Goal: Task Accomplishment & Management: Manage account settings

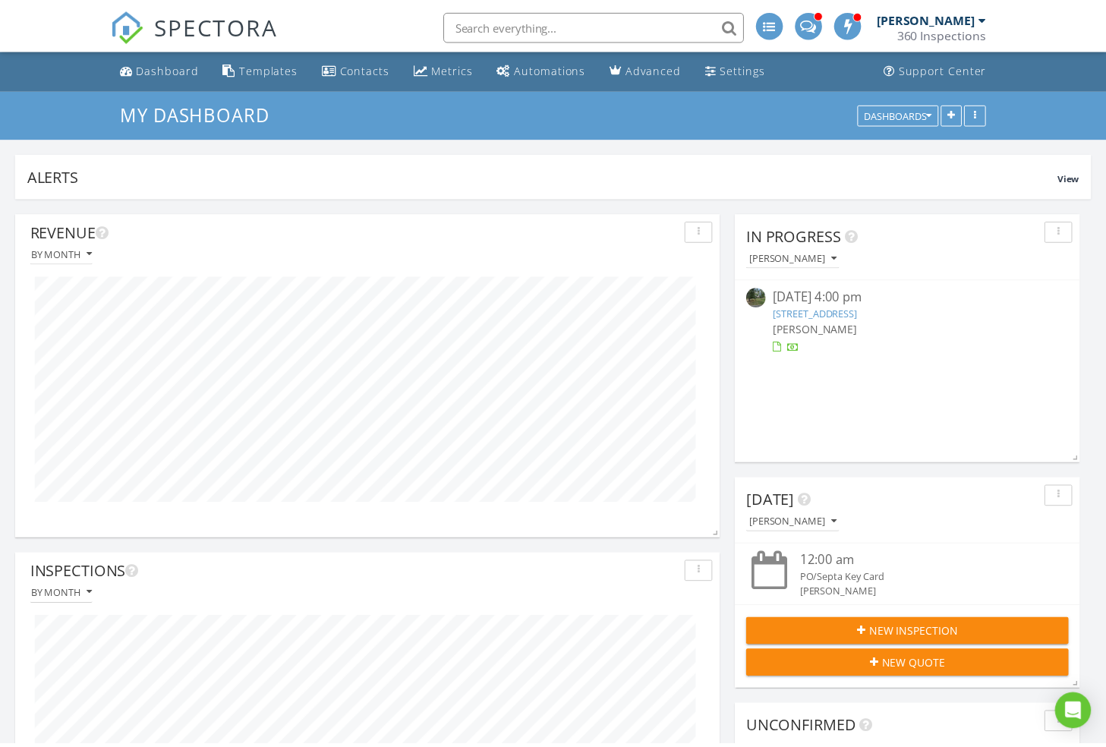
scroll to position [759107, 758722]
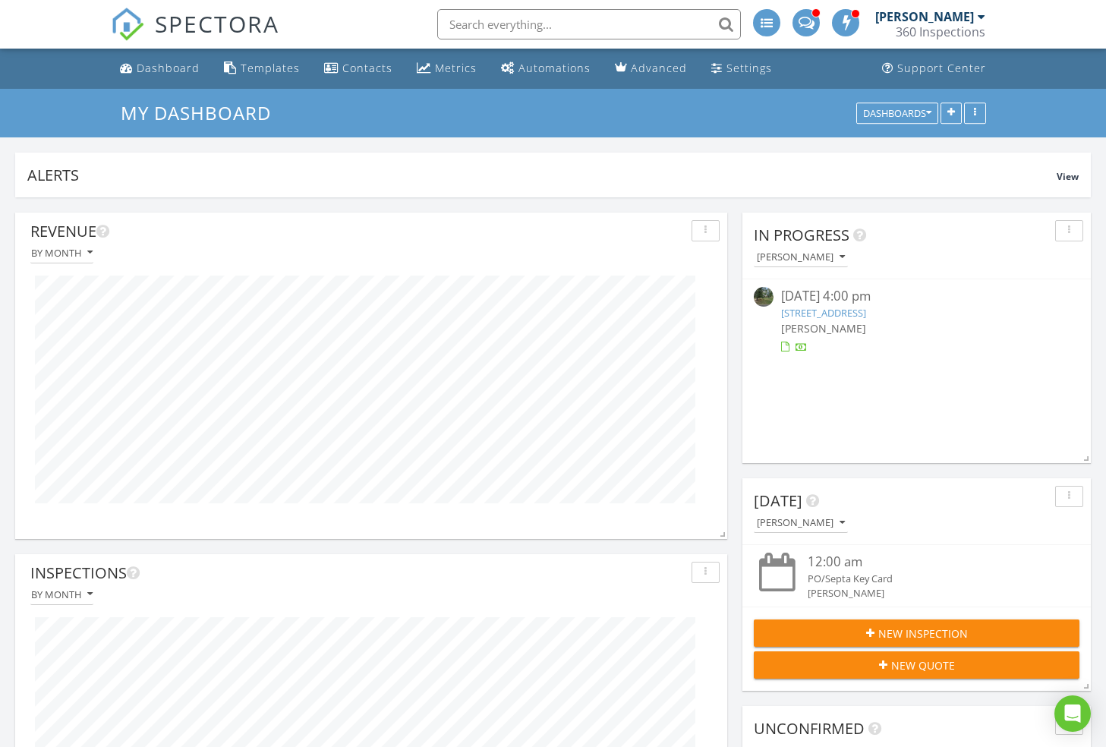
click at [115, 27] on img at bounding box center [127, 24] width 33 height 33
click at [131, 17] on img at bounding box center [127, 24] width 33 height 33
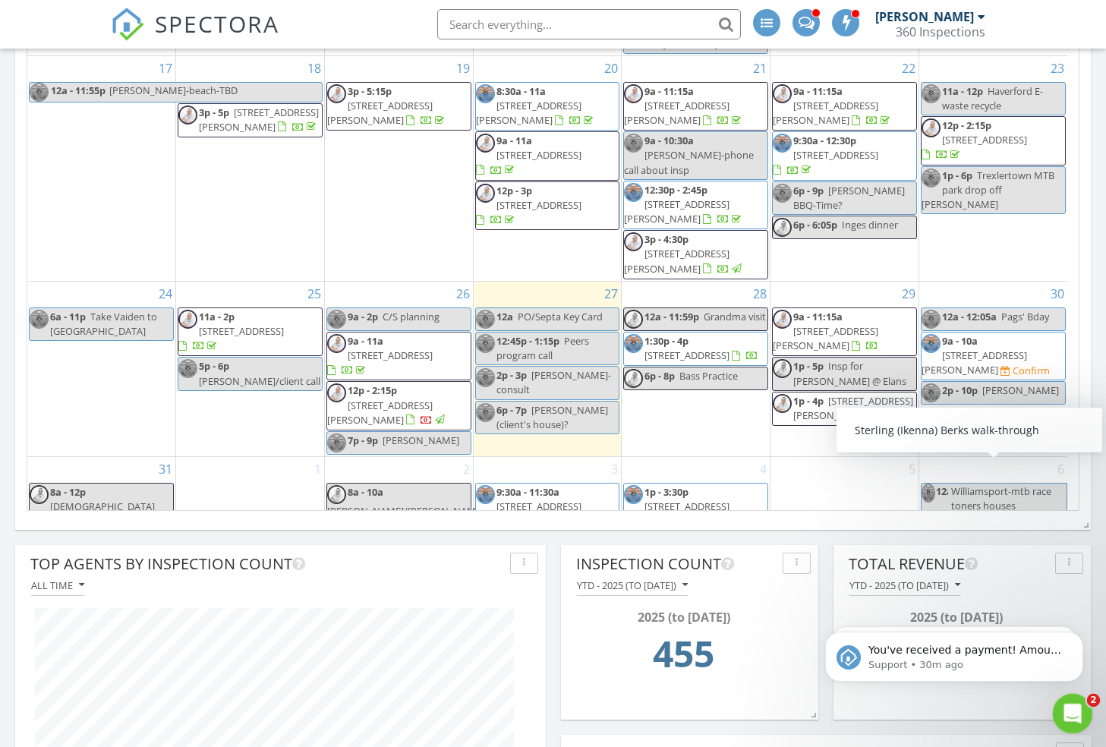
click at [1062, 701] on div "Open Intercom Messenger" at bounding box center [1071, 712] width 50 height 50
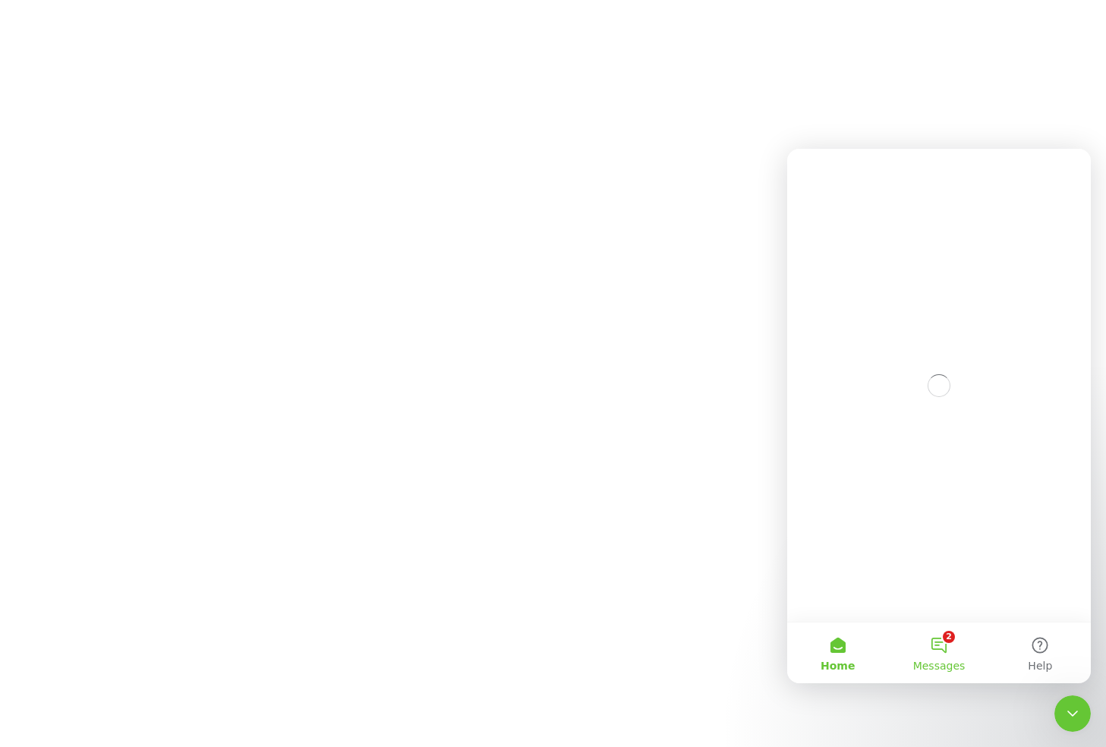
click at [941, 653] on button "2 Messages" at bounding box center [939, 653] width 101 height 61
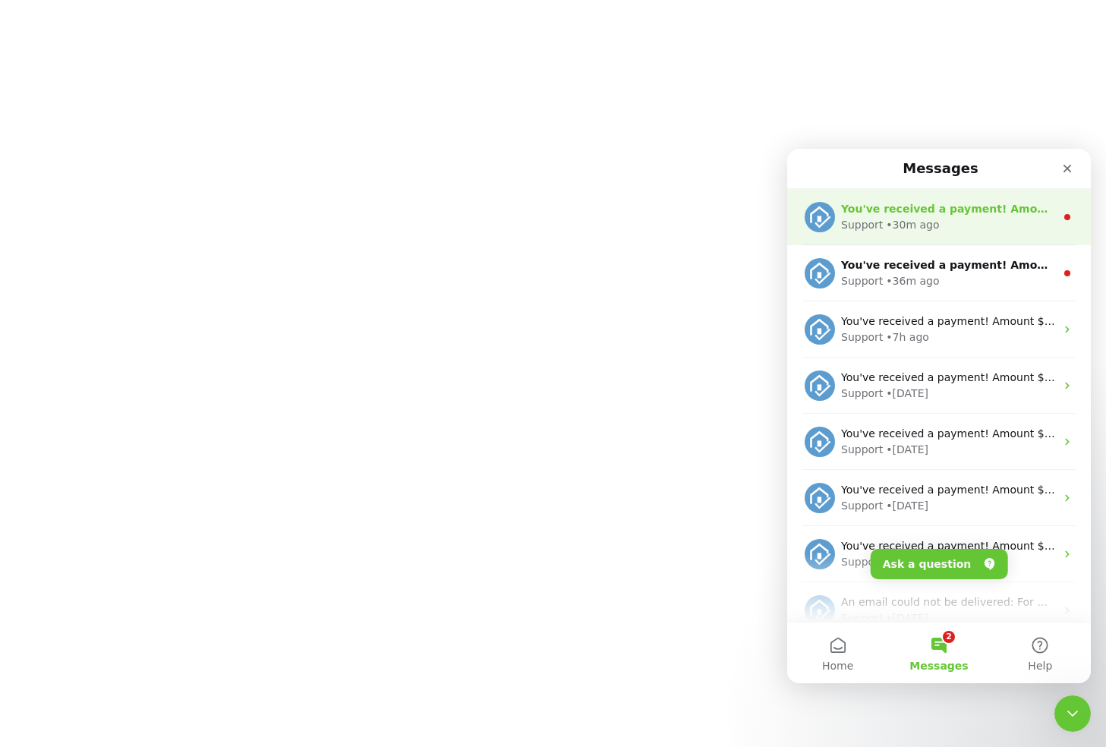
click at [1012, 224] on div "Support • 30m ago" at bounding box center [948, 225] width 214 height 16
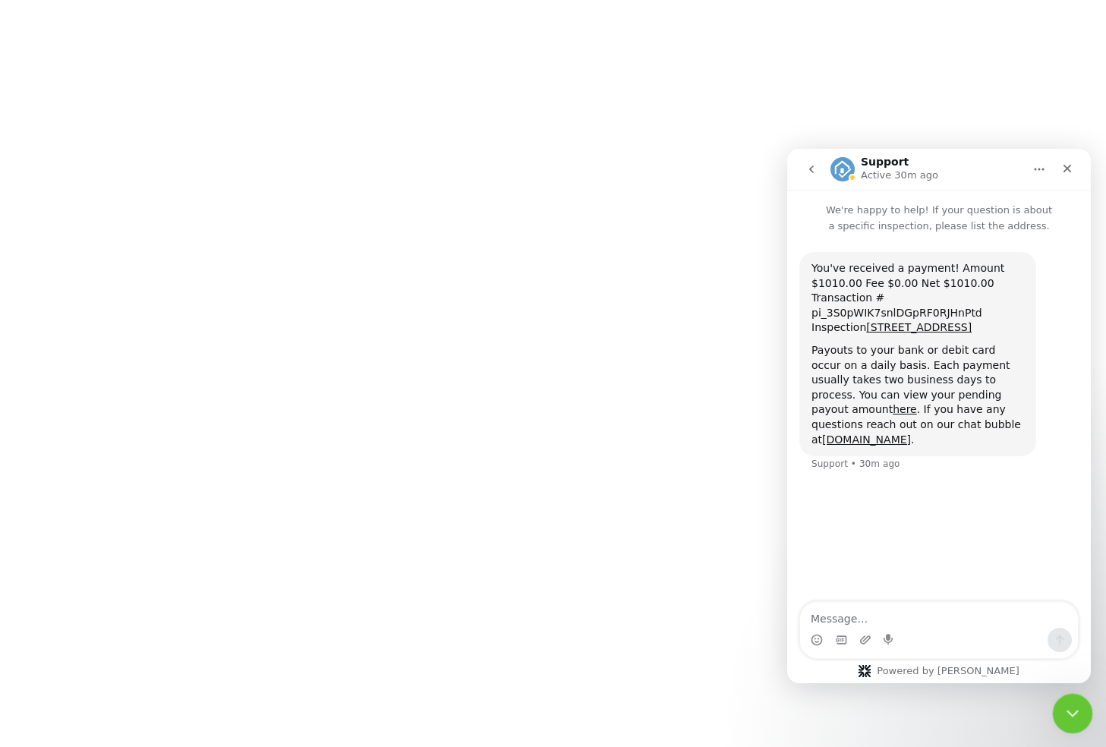
drag, startPoint x: 1074, startPoint y: 712, endPoint x: 2123, endPoint y: 1340, distance: 1222.8
click at [1074, 712] on icon "Close Intercom Messenger" at bounding box center [1070, 712] width 11 height 6
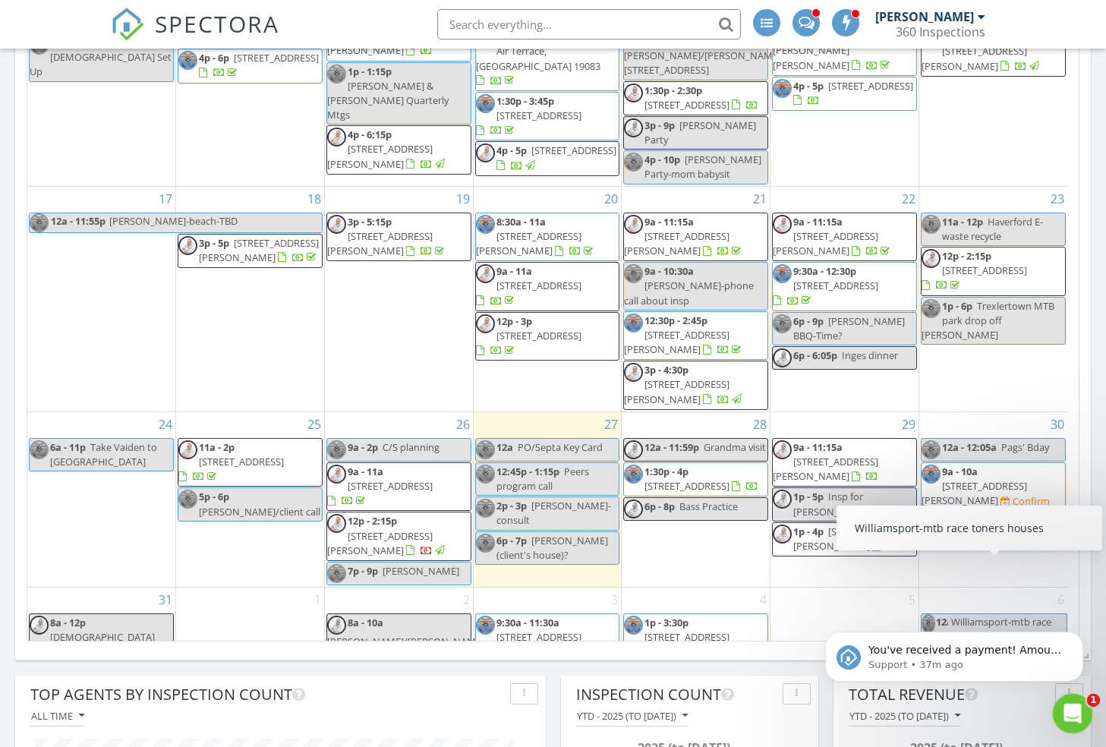
click at [1081, 706] on div "Open Intercom Messenger" at bounding box center [1071, 712] width 50 height 50
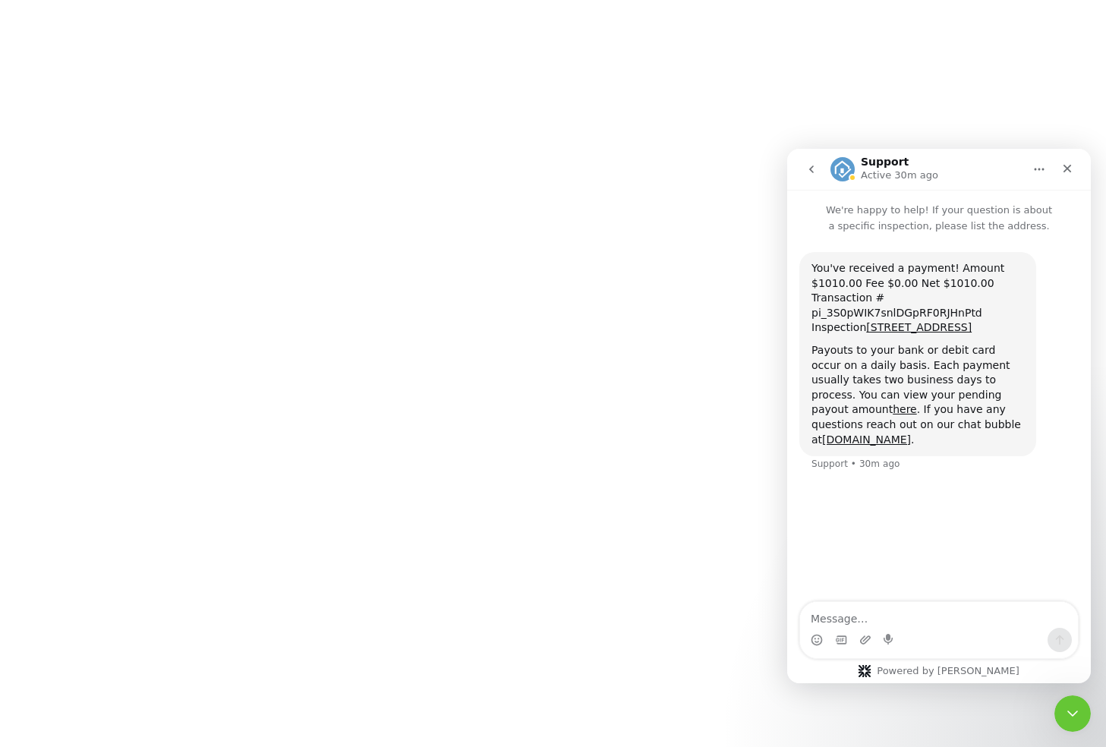
click at [809, 163] on icon "go back" at bounding box center [812, 169] width 12 height 12
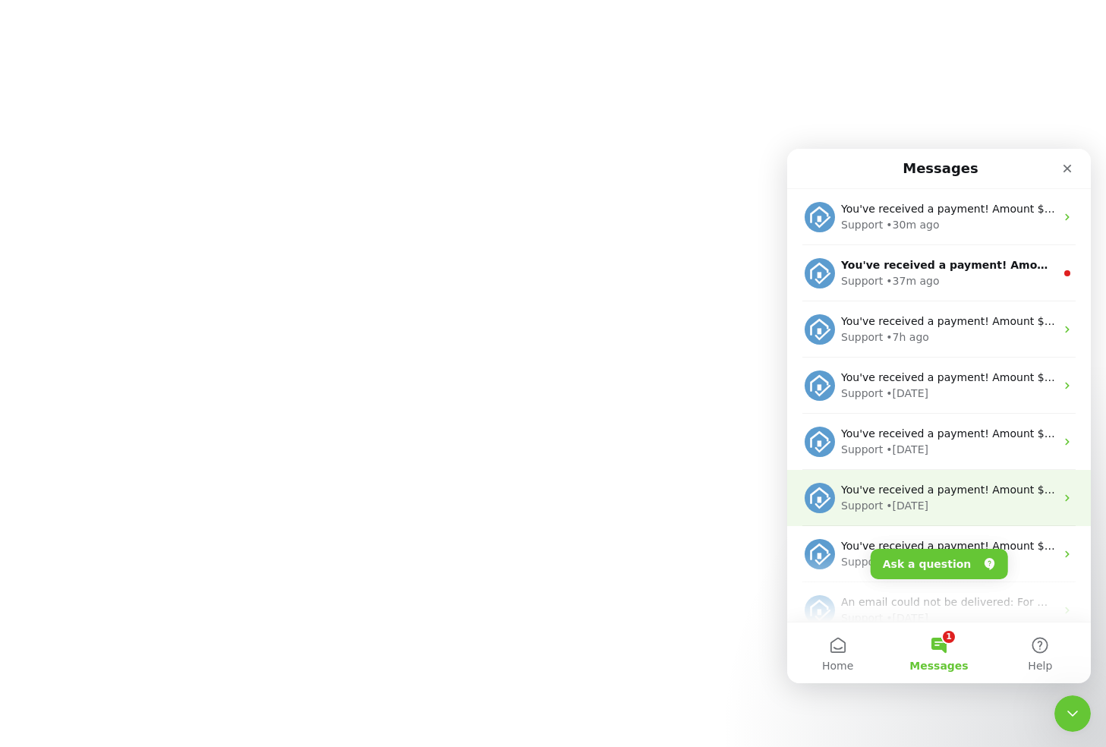
drag, startPoint x: 945, startPoint y: 643, endPoint x: 979, endPoint y: 478, distance: 168.9
click at [945, 641] on button "1 Messages" at bounding box center [939, 653] width 101 height 61
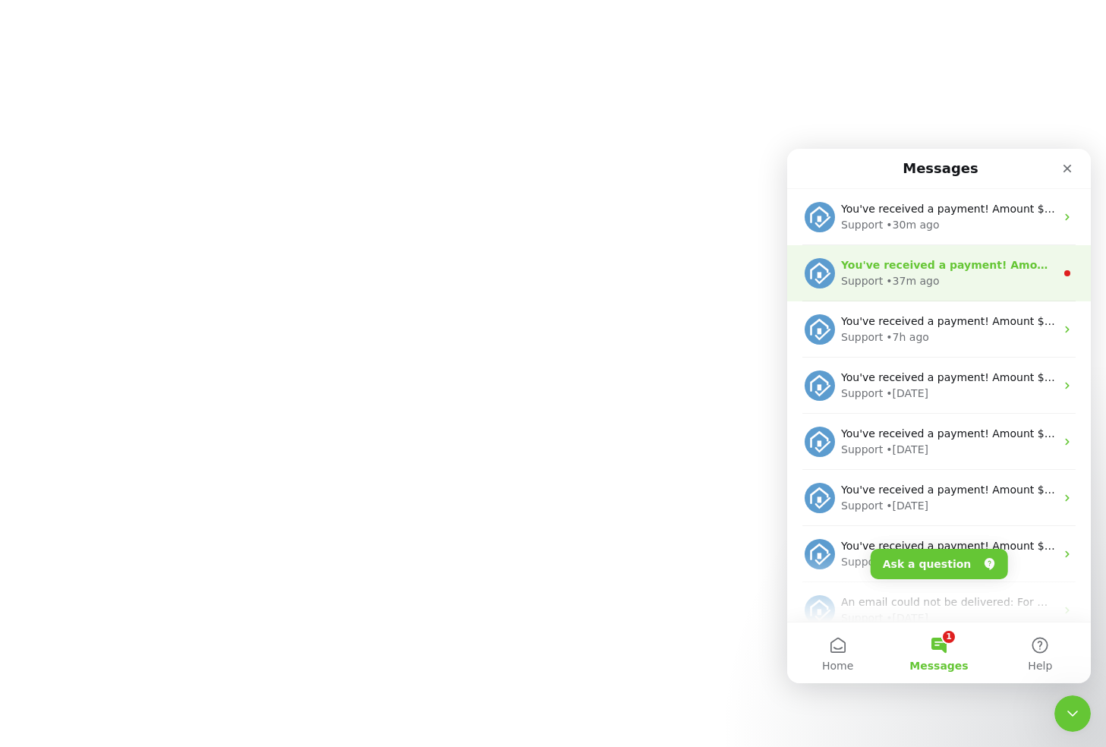
click at [987, 282] on div "Support • 37m ago" at bounding box center [948, 281] width 214 height 16
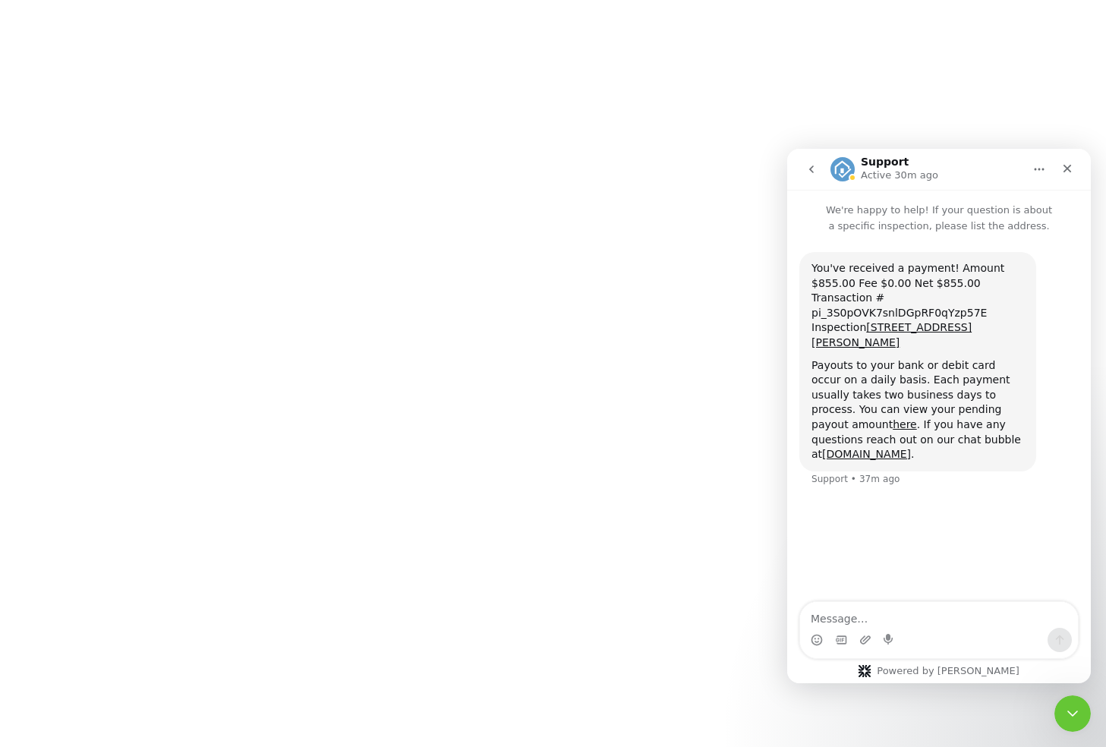
click at [810, 171] on icon "go back" at bounding box center [812, 169] width 12 height 12
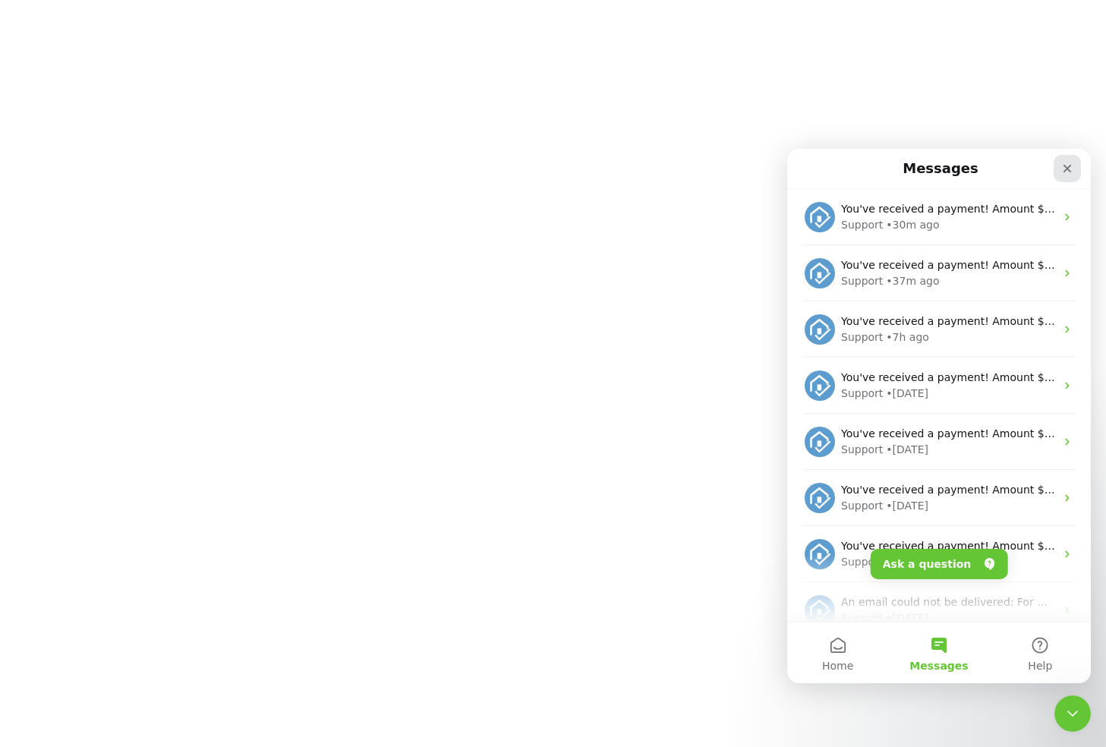
click at [1066, 166] on icon "Close" at bounding box center [1068, 169] width 8 height 8
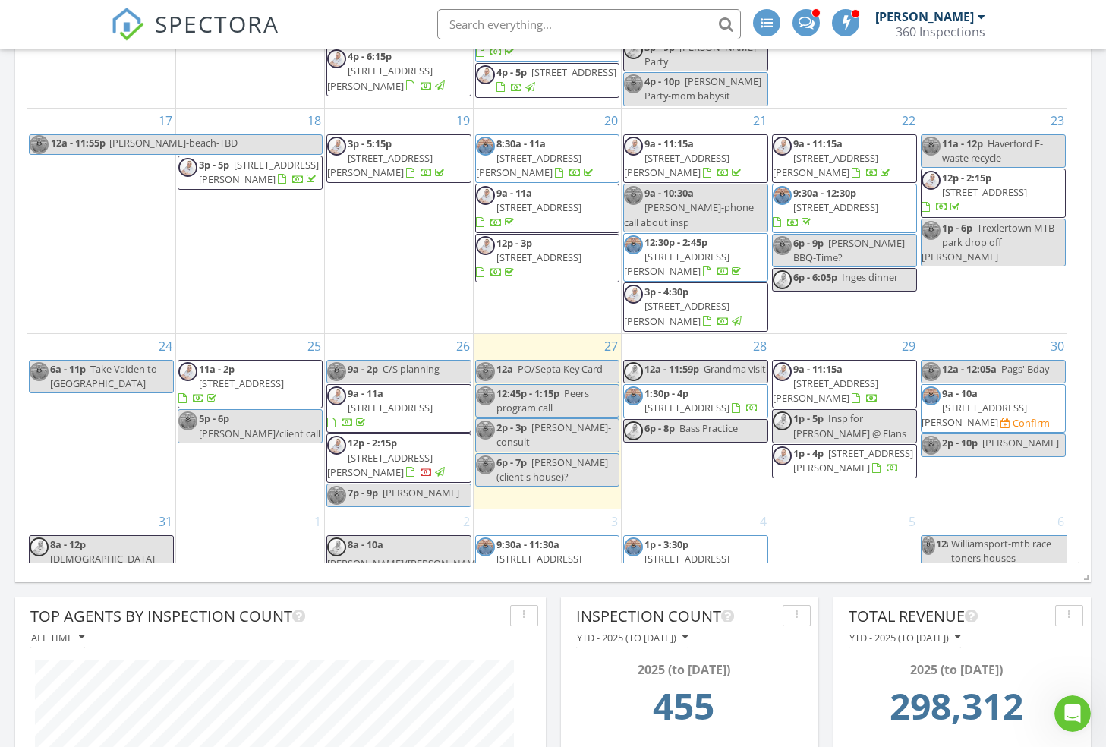
scroll to position [1137, 0]
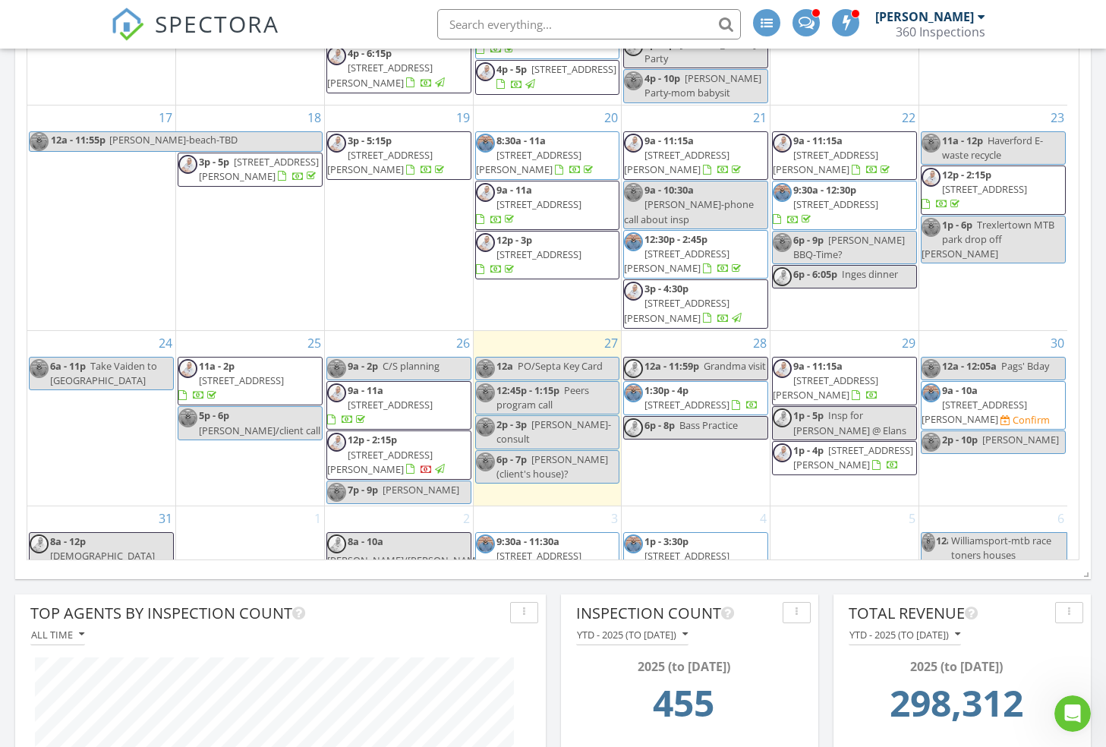
click at [122, 27] on img at bounding box center [127, 24] width 33 height 33
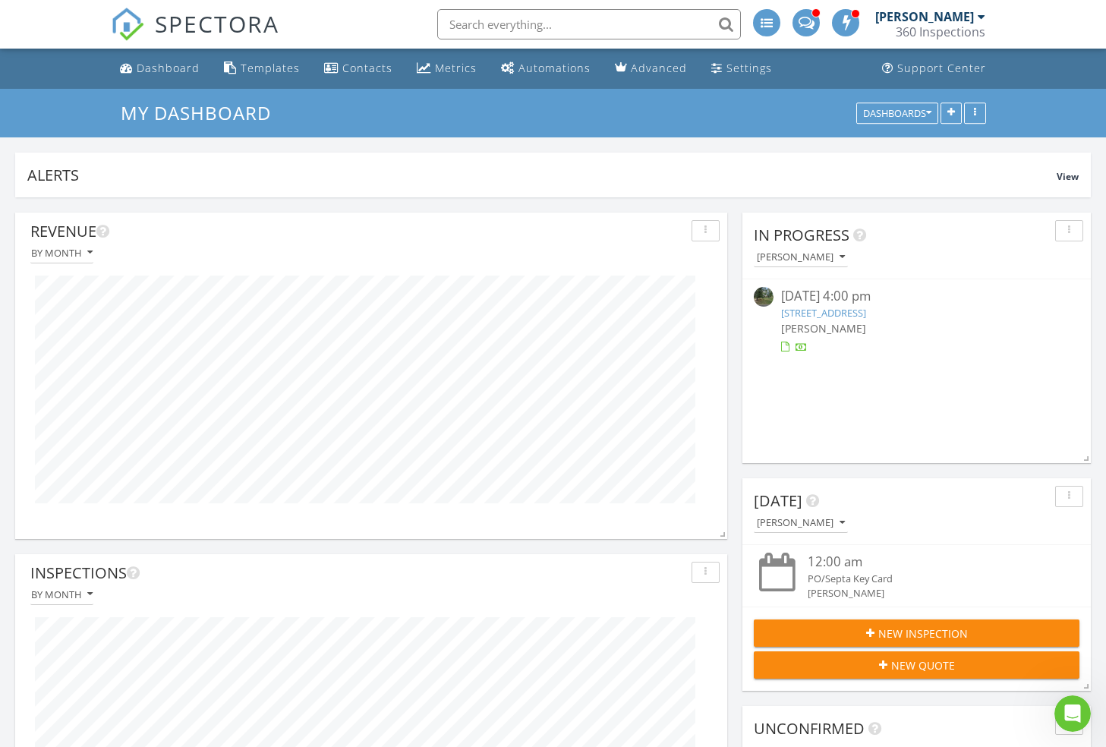
click at [134, 22] on img at bounding box center [127, 24] width 33 height 33
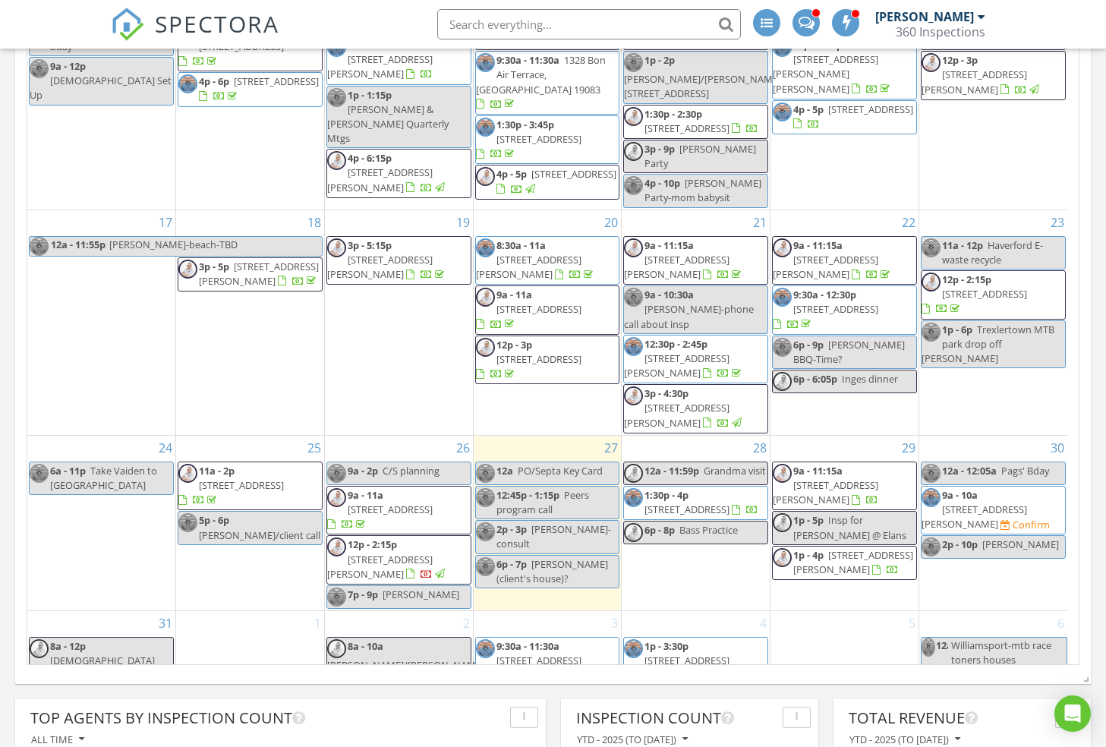
scroll to position [1088, 0]
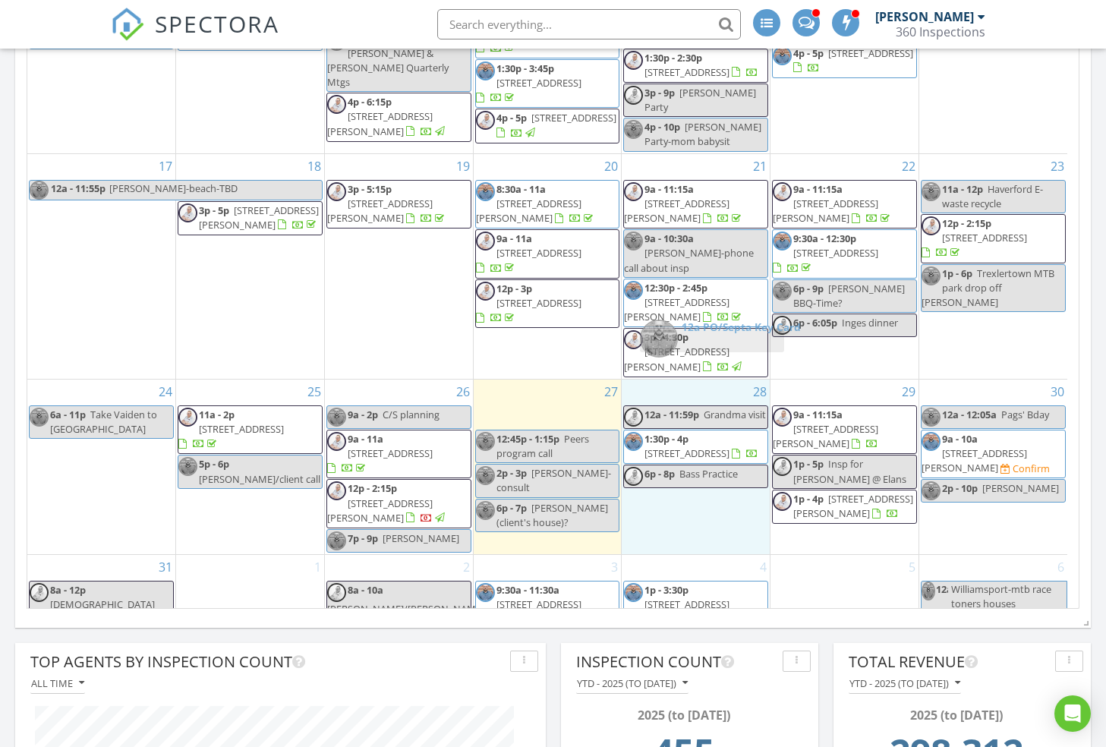
drag, startPoint x: 526, startPoint y: 361, endPoint x: 691, endPoint y: 339, distance: 166.3
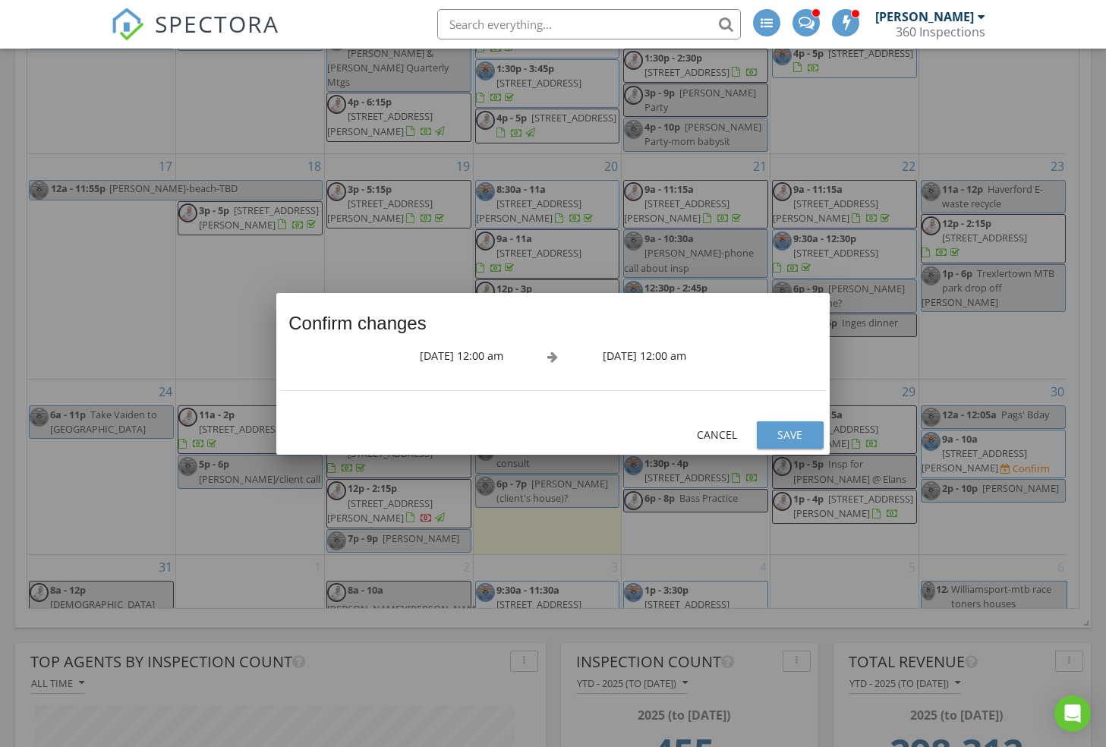
click at [785, 425] on button "Save" at bounding box center [790, 434] width 67 height 27
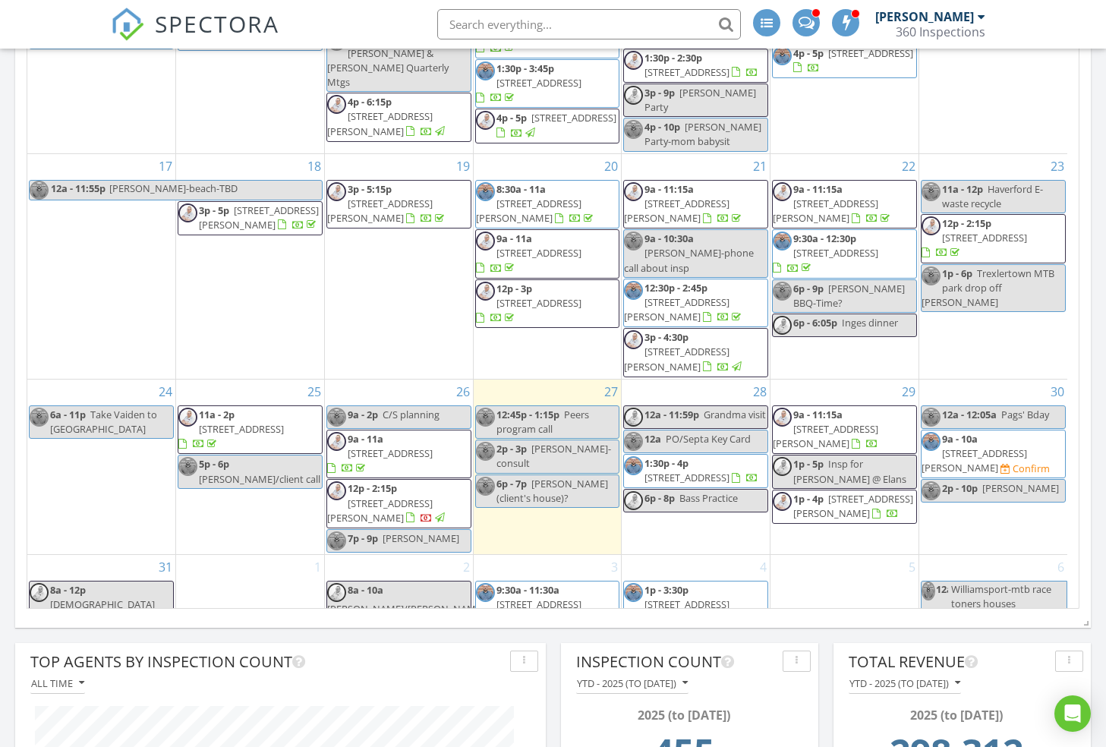
click at [1081, 316] on div "August 2025 today list day week cal wk 4 wk month Sun Mon Tue Wed Thu Fri Sat 2…" at bounding box center [553, 237] width 1076 height 766
click at [565, 477] on span "Pete-Bryn Mawr (client's house)?" at bounding box center [553, 491] width 112 height 28
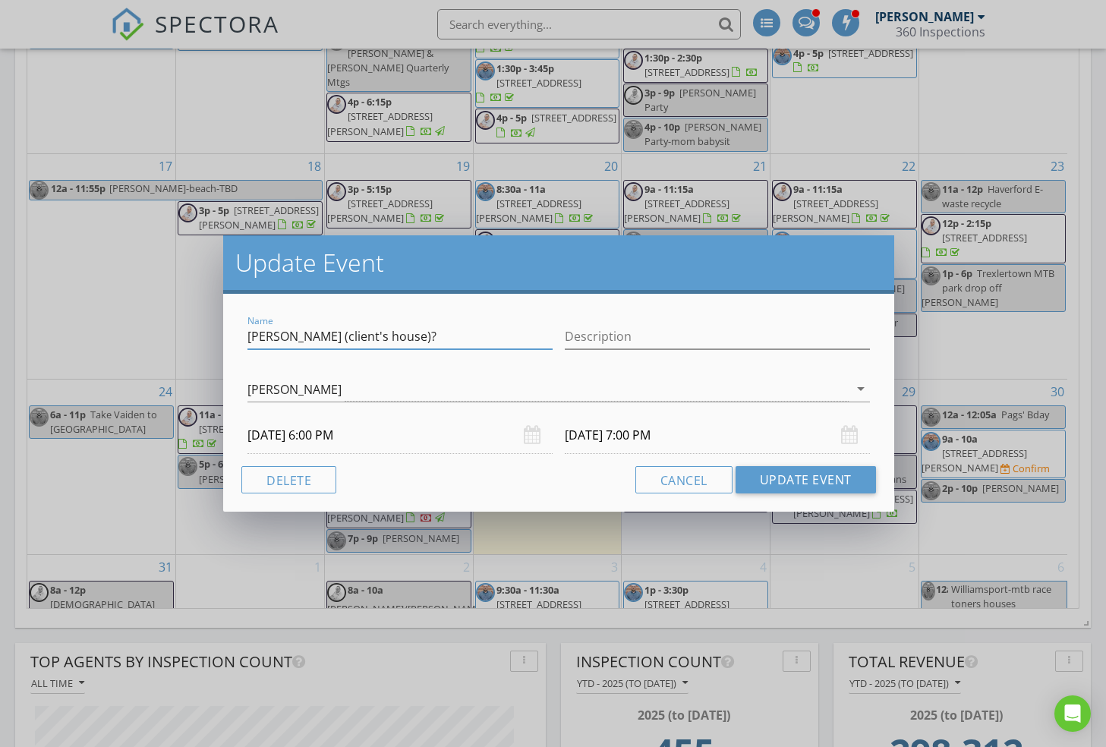
click at [477, 338] on input "Pete-Bryn Mawr (client's house)?" at bounding box center [400, 336] width 305 height 25
click at [341, 331] on input "Pete-Bryn Mawr (client's house)" at bounding box center [400, 336] width 305 height 25
drag, startPoint x: 431, startPoint y: 343, endPoint x: 270, endPoint y: 333, distance: 161.3
click at [270, 333] on input "Pete-Bryn Mawr (client's house)" at bounding box center [400, 336] width 305 height 25
type input "[PERSON_NAME]/"
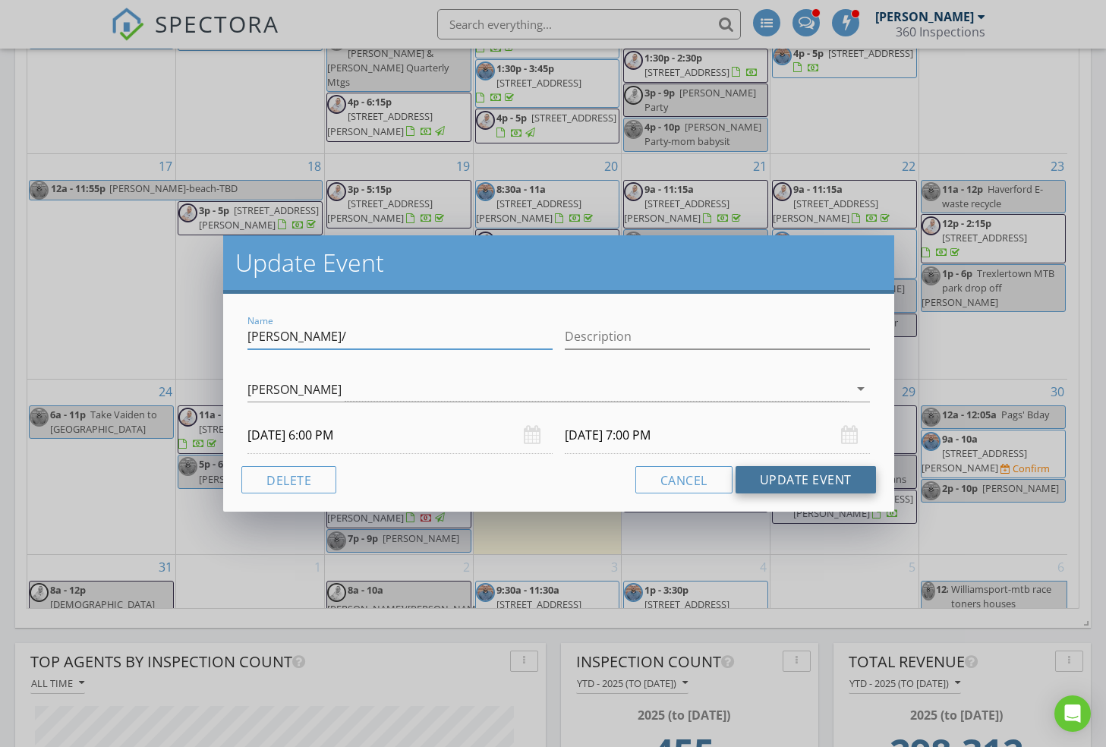
click at [822, 485] on button "Update Event" at bounding box center [806, 479] width 140 height 27
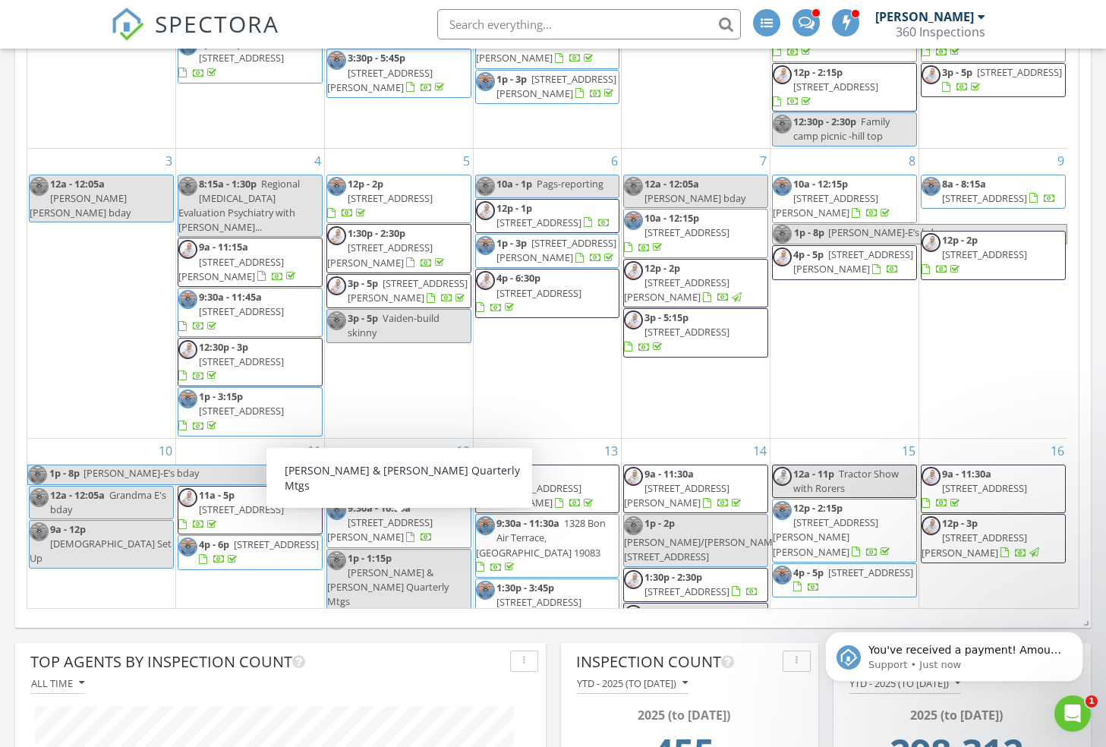
scroll to position [0, 0]
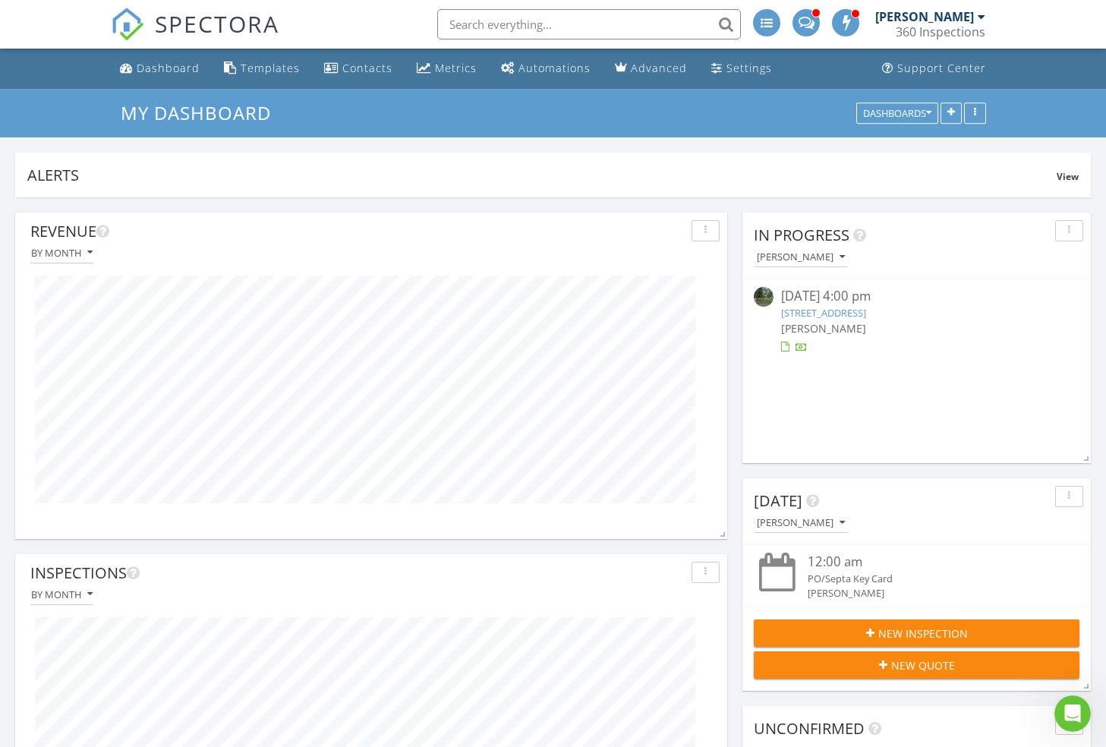
click at [133, 23] on img at bounding box center [127, 24] width 33 height 33
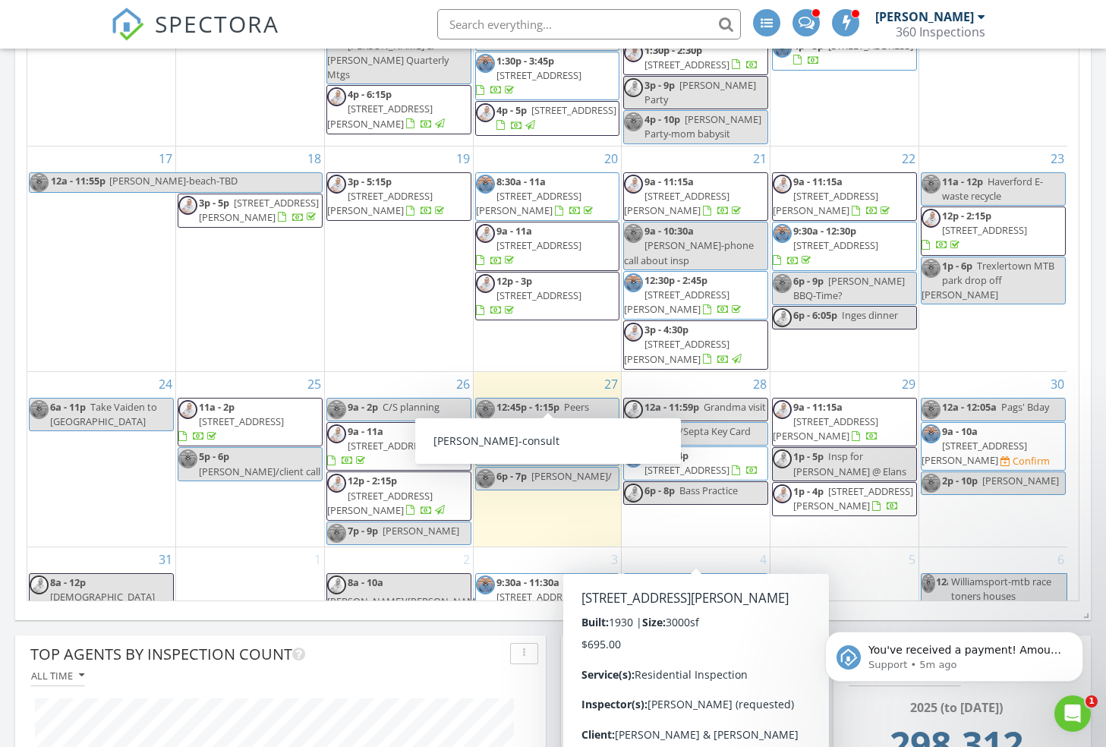
scroll to position [102, 0]
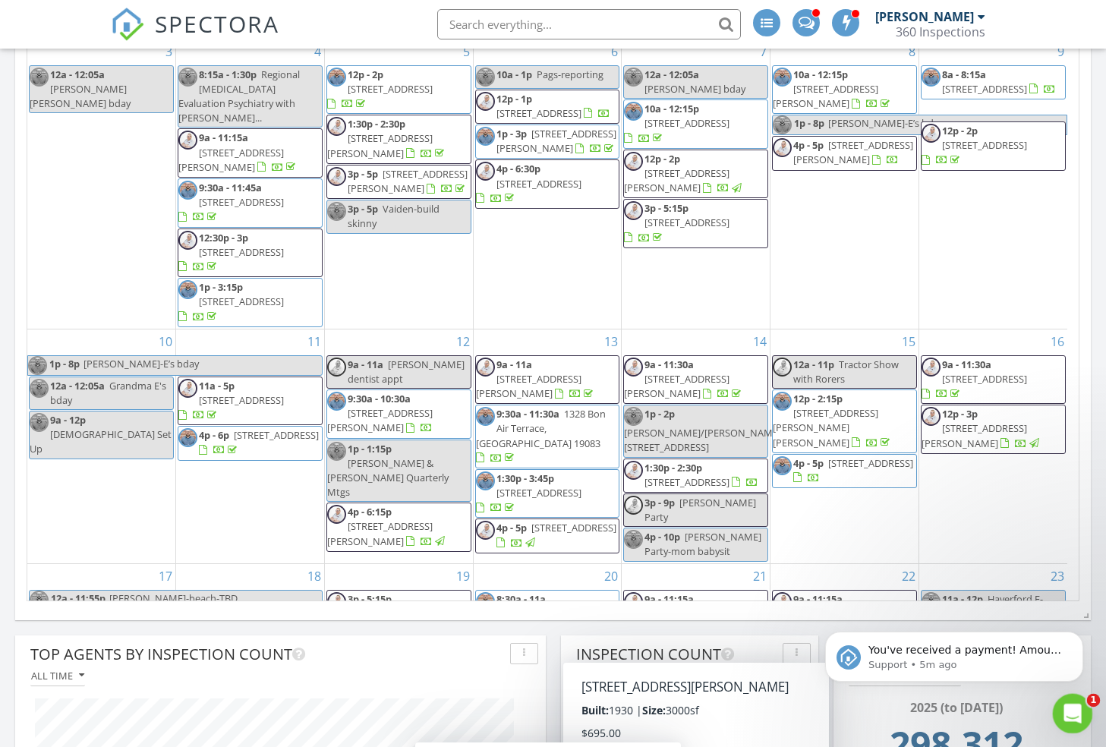
click at [1069, 707] on icon "Open Intercom Messenger" at bounding box center [1071, 711] width 25 height 25
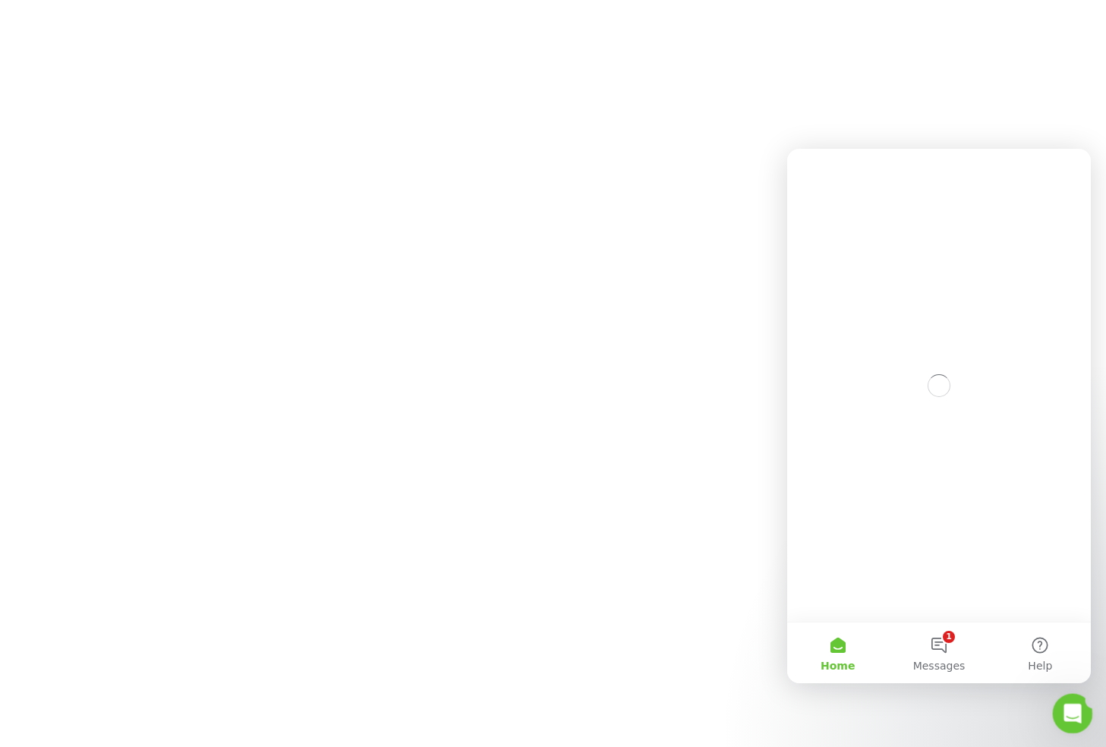
scroll to position [0, 0]
click at [936, 639] on button "1 Messages" at bounding box center [939, 653] width 101 height 61
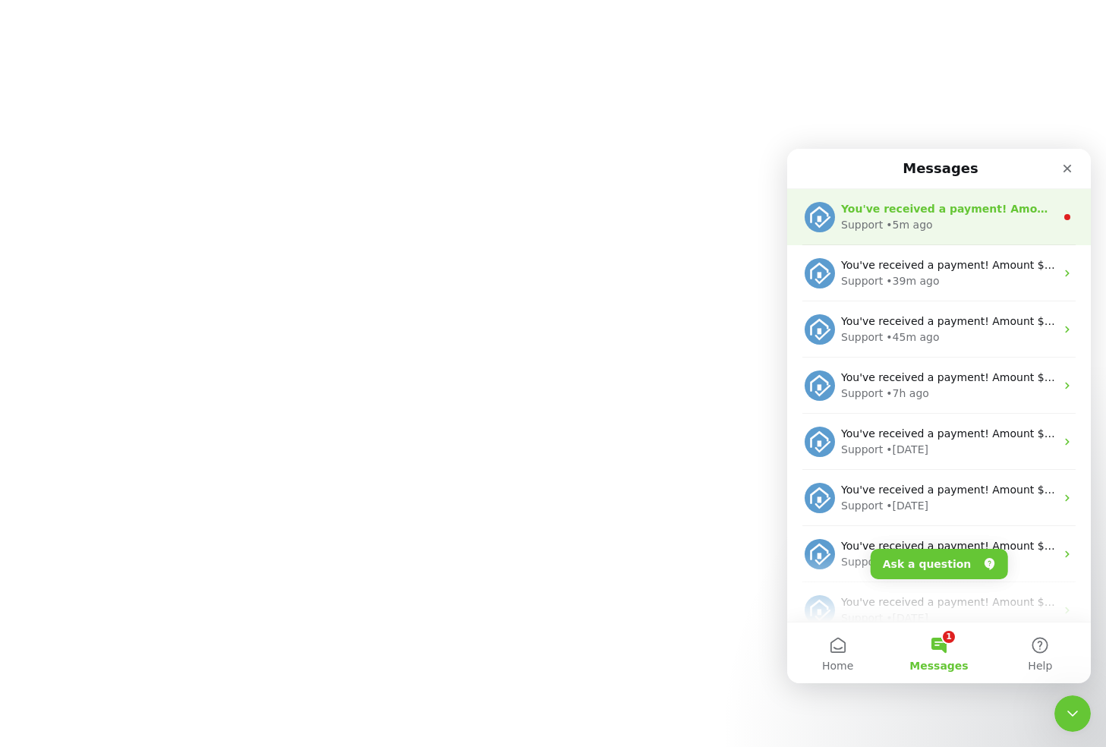
click at [959, 219] on div "Support • 5m ago" at bounding box center [948, 225] width 214 height 16
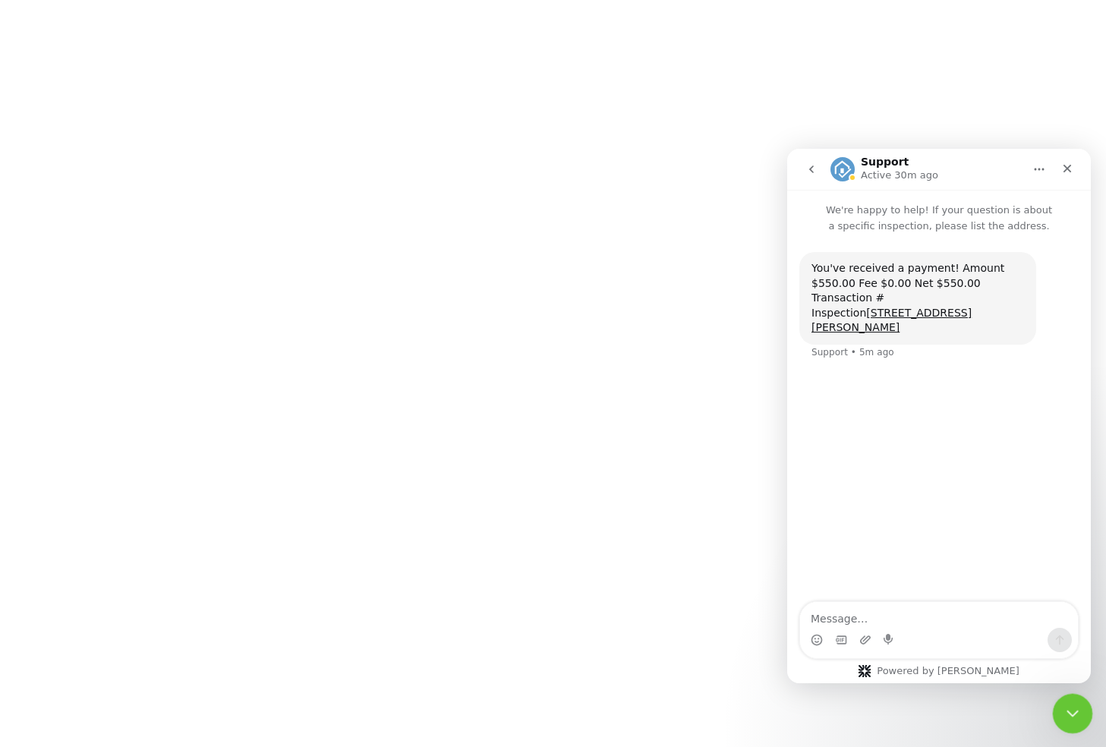
click at [1068, 706] on icon "Close Intercom Messenger" at bounding box center [1071, 711] width 18 height 18
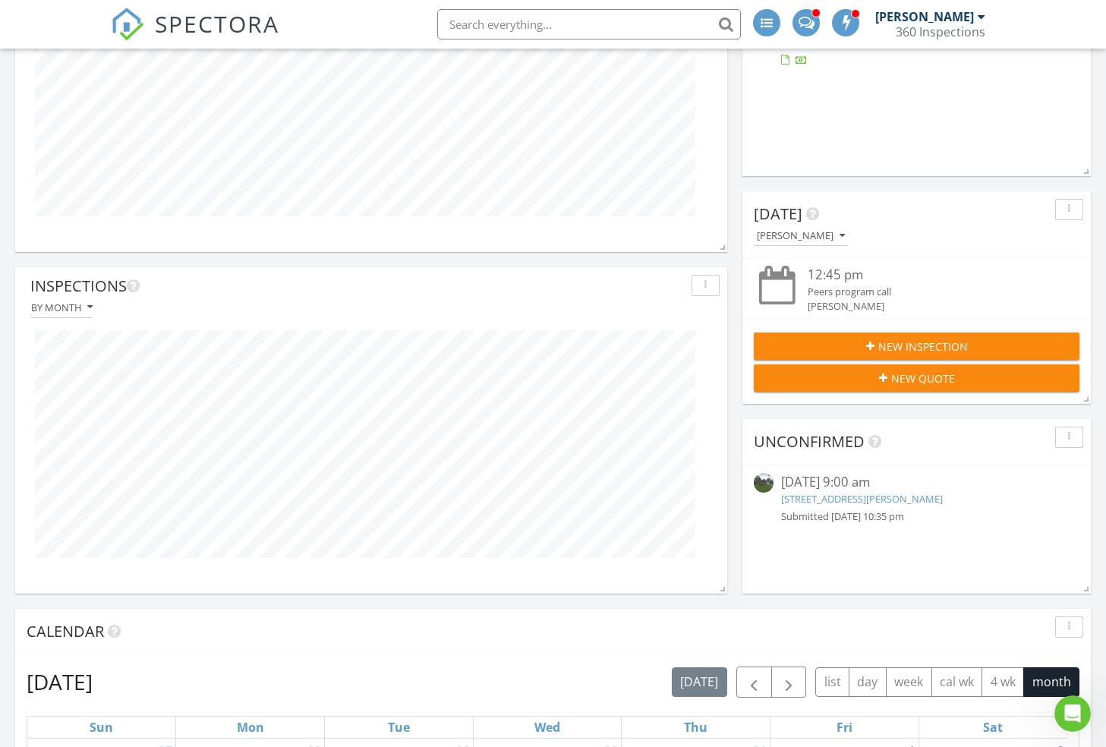
scroll to position [421, 0]
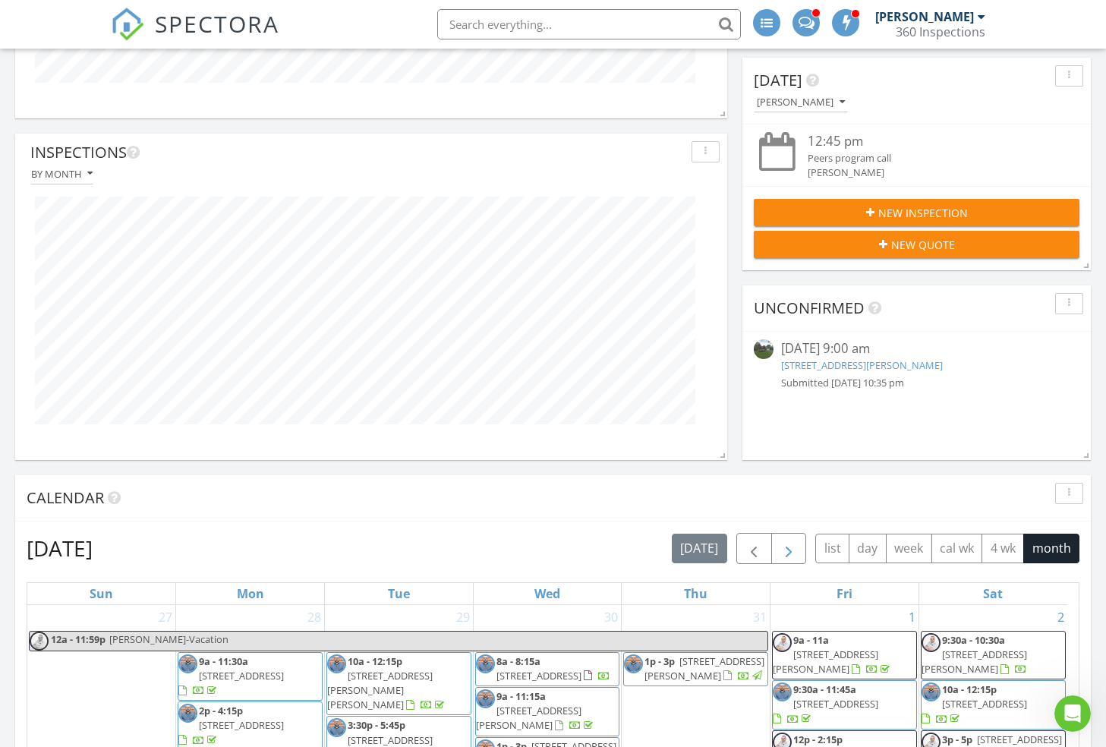
click at [793, 545] on span "button" at bounding box center [789, 549] width 18 height 18
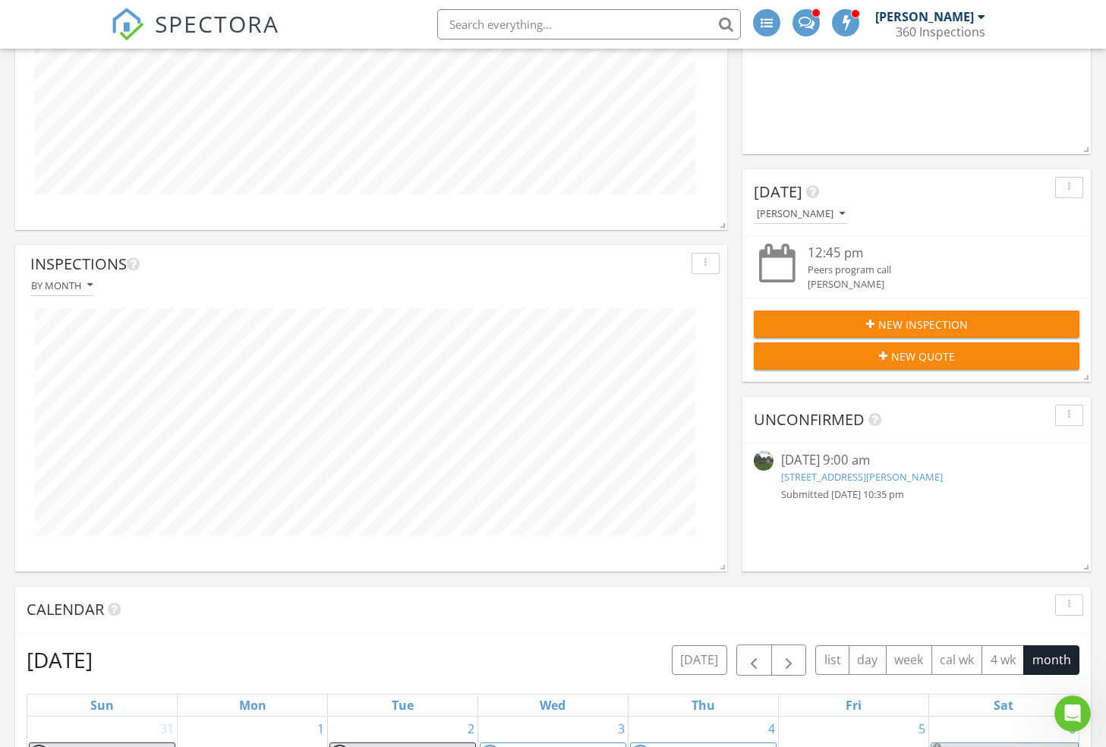
scroll to position [485, 0]
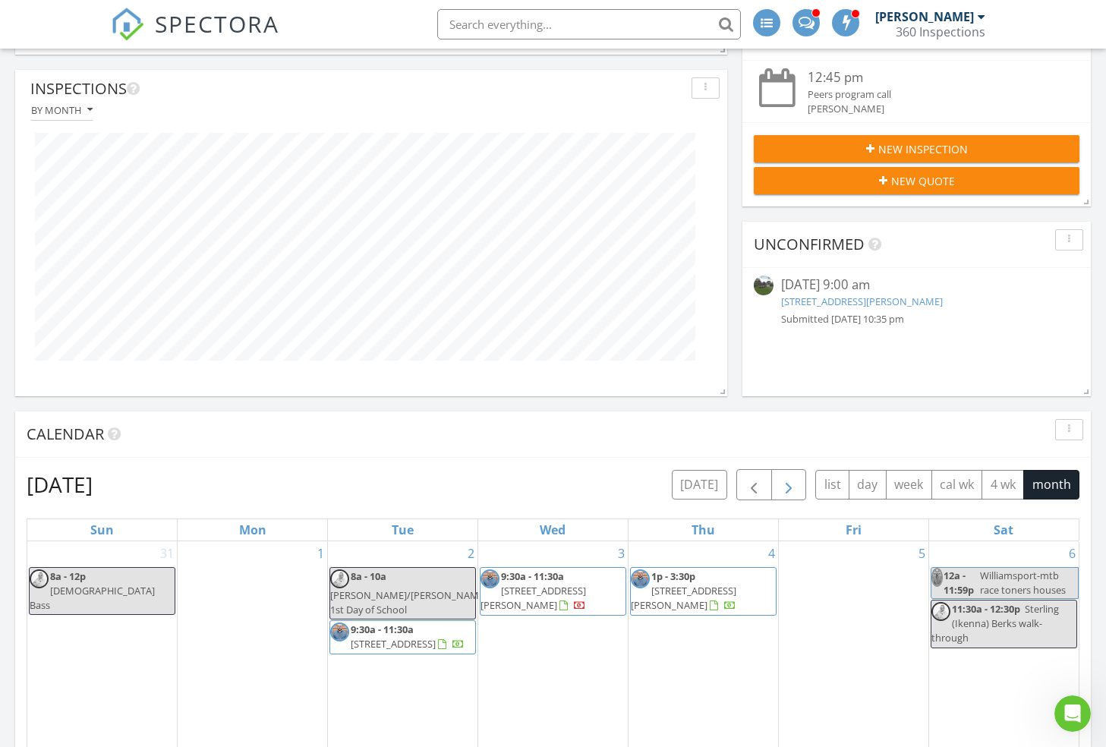
click at [788, 476] on span "button" at bounding box center [789, 485] width 18 height 18
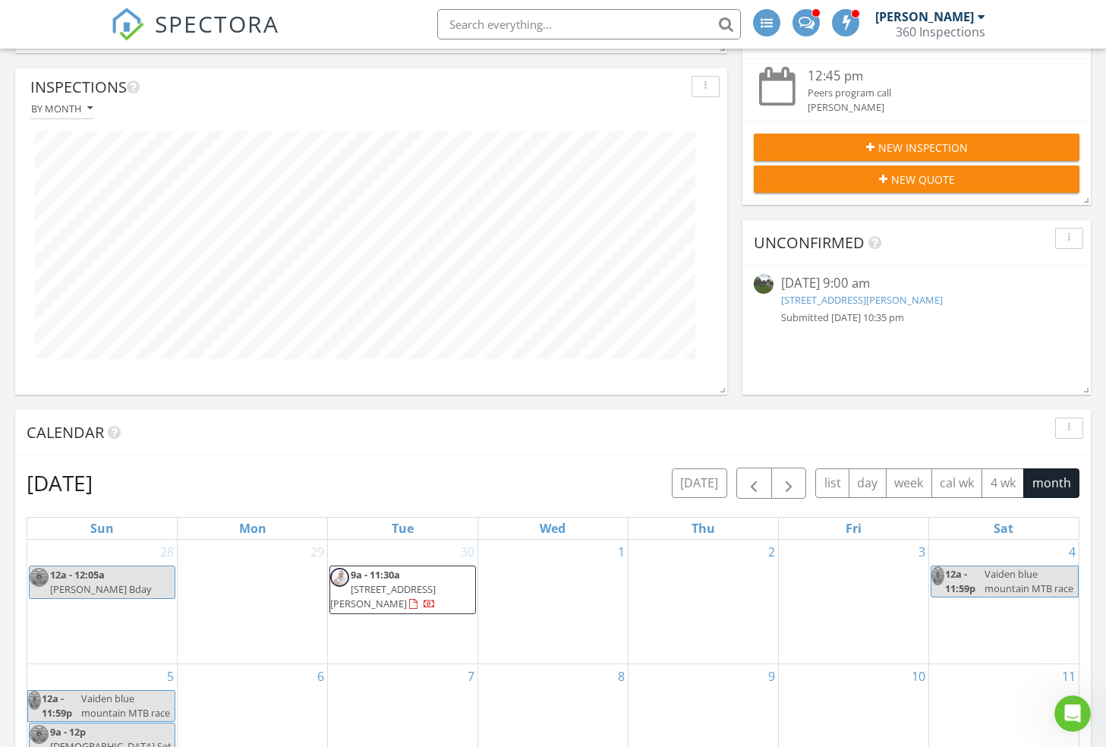
scroll to position [0, 0]
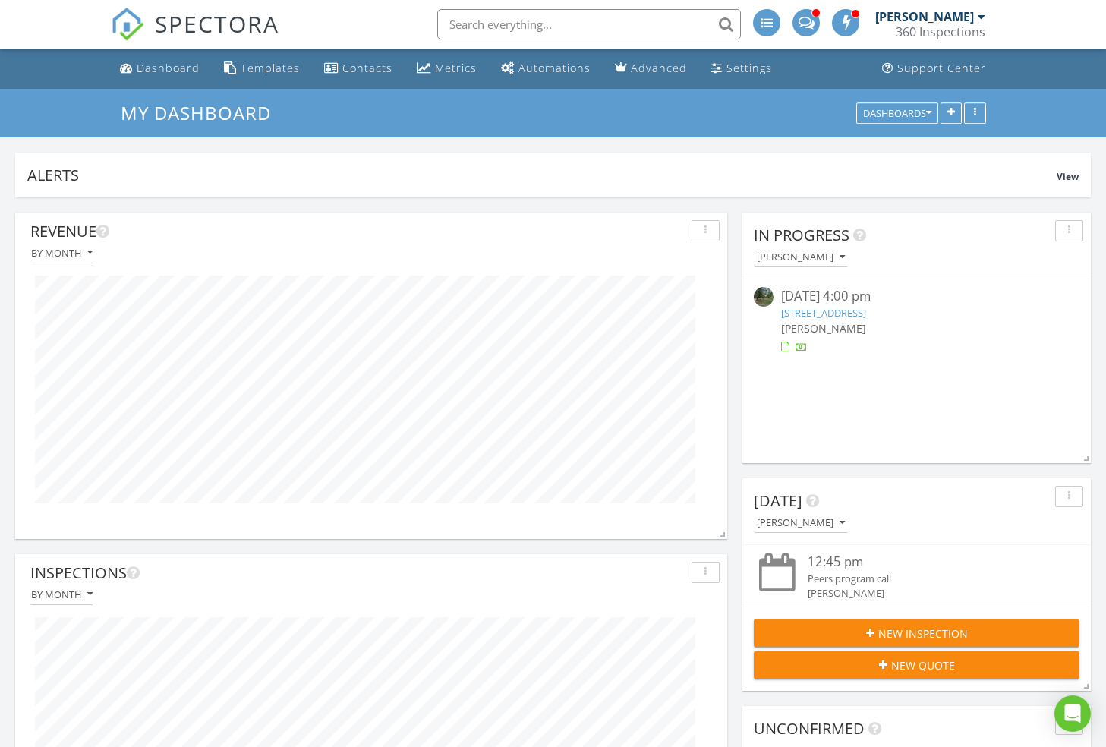
click at [122, 23] on img at bounding box center [127, 24] width 33 height 33
